Goal: Task Accomplishment & Management: Manage account settings

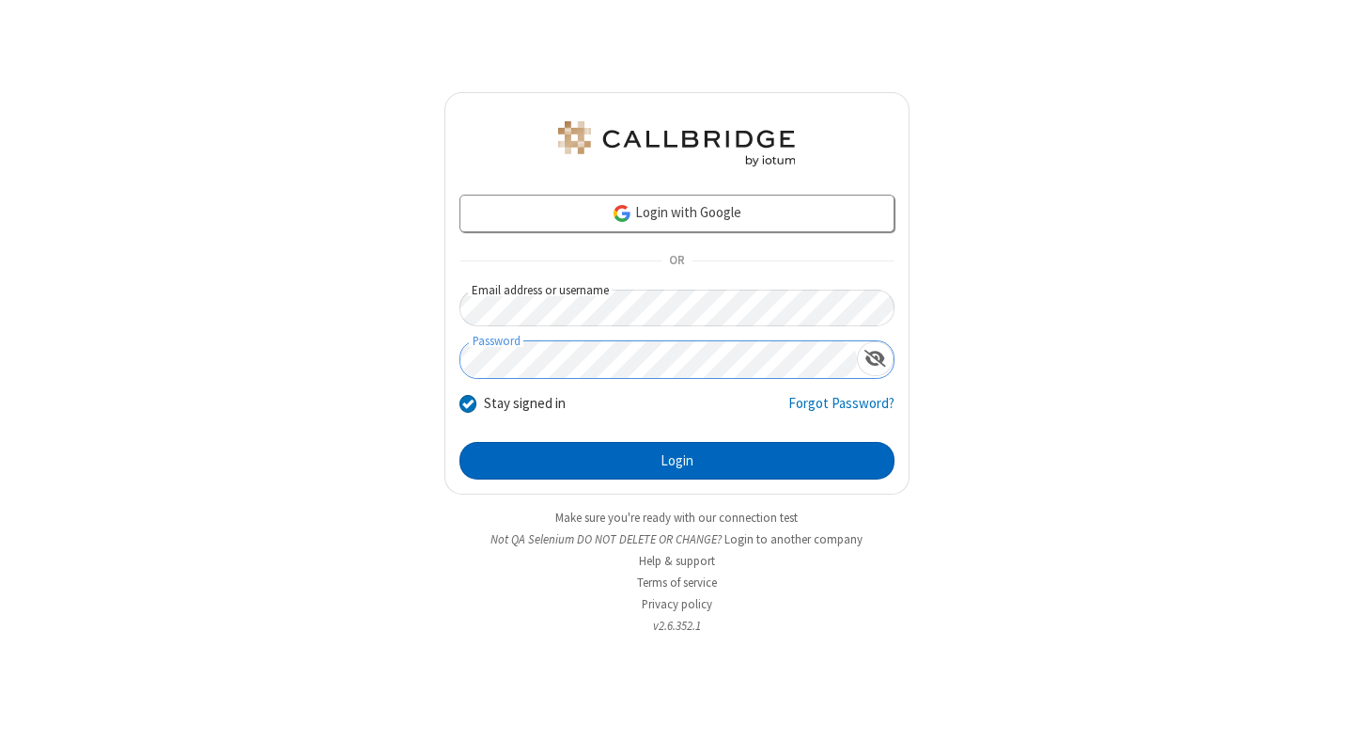
click at [677, 461] on button "Login" at bounding box center [677, 461] width 435 height 38
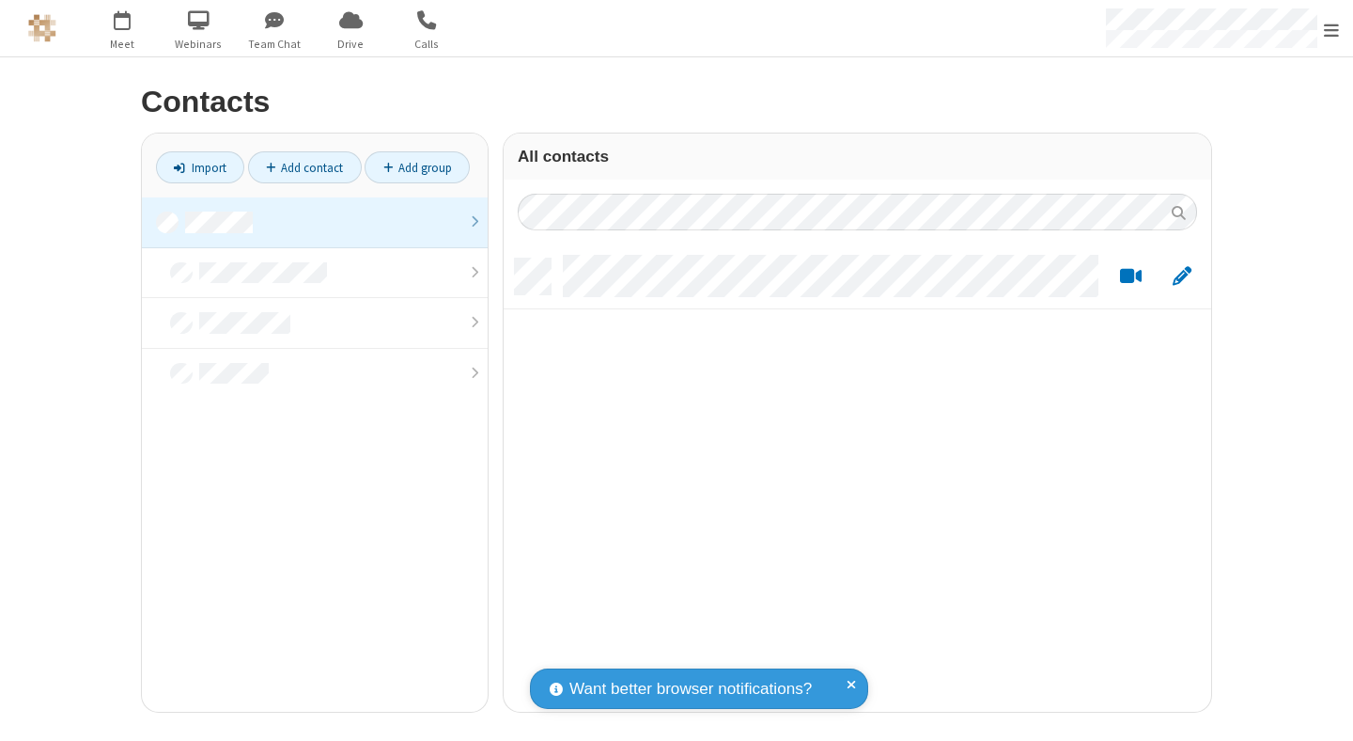
click at [315, 222] on link at bounding box center [315, 222] width 346 height 51
click at [305, 167] on link "Add contact" at bounding box center [305, 167] width 114 height 32
